Goal: Use online tool/utility: Utilize a website feature to perform a specific function

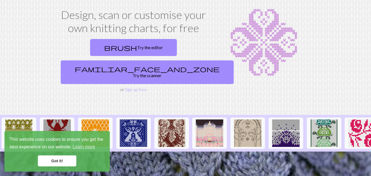
scroll to position [27, 0]
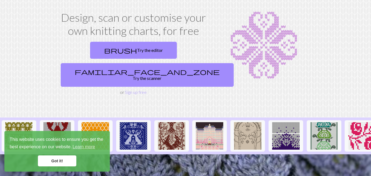
click at [48, 159] on link "Got it!" at bounding box center [57, 160] width 38 height 11
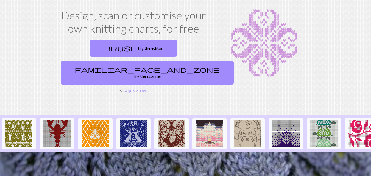
scroll to position [23, 0]
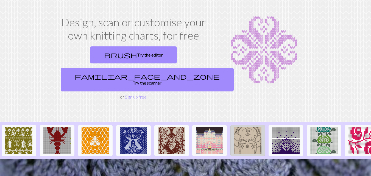
click at [256, 127] on img at bounding box center [247, 140] width 27 height 27
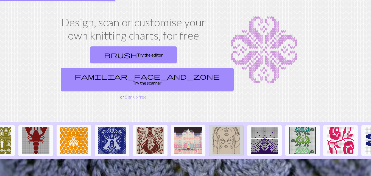
scroll to position [0, 22]
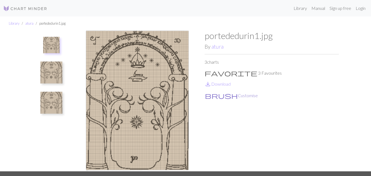
click at [209, 95] on span "brush" at bounding box center [221, 96] width 33 height 8
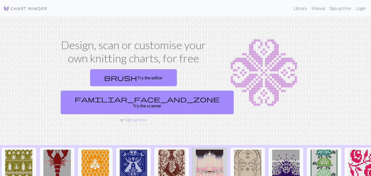
drag, startPoint x: 336, startPoint y: 146, endPoint x: 200, endPoint y: 144, distance: 136.0
drag, startPoint x: 200, startPoint y: 144, endPoint x: 328, endPoint y: 84, distance: 141.5
drag, startPoint x: 328, startPoint y: 84, endPoint x: 196, endPoint y: 107, distance: 133.5
drag, startPoint x: 196, startPoint y: 107, endPoint x: 213, endPoint y: 155, distance: 51.6
click at [213, 155] on img at bounding box center [209, 162] width 27 height 27
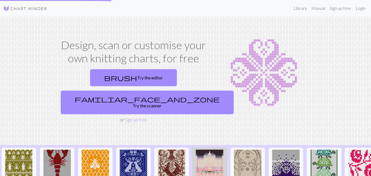
click at [212, 155] on img at bounding box center [209, 162] width 27 height 27
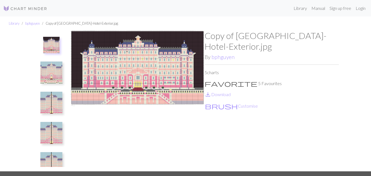
click at [54, 102] on img at bounding box center [51, 103] width 22 height 22
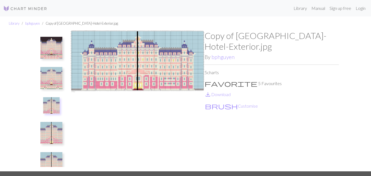
click at [57, 79] on img at bounding box center [51, 78] width 22 height 22
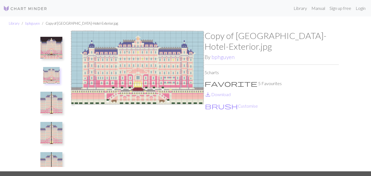
click at [51, 53] on img at bounding box center [51, 48] width 22 height 22
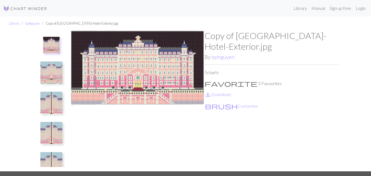
click at [56, 75] on img at bounding box center [51, 72] width 22 height 22
